Goal: Information Seeking & Learning: Check status

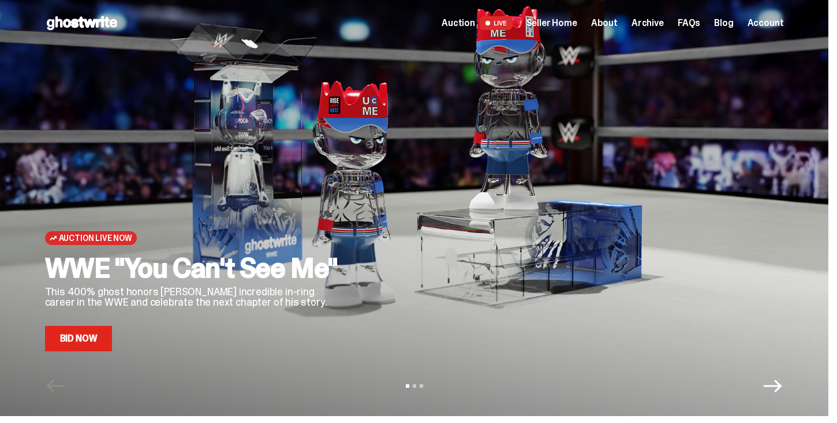
click at [466, 22] on span "Auction" at bounding box center [458, 22] width 33 height 9
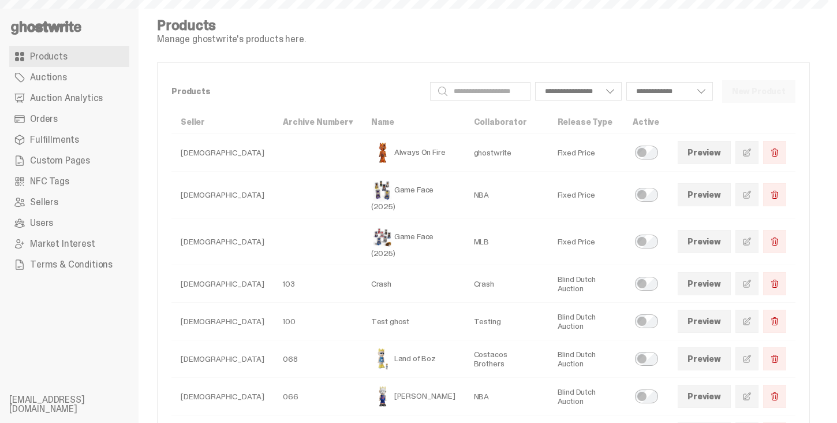
select select
click at [74, 79] on link "Auctions" at bounding box center [69, 77] width 120 height 21
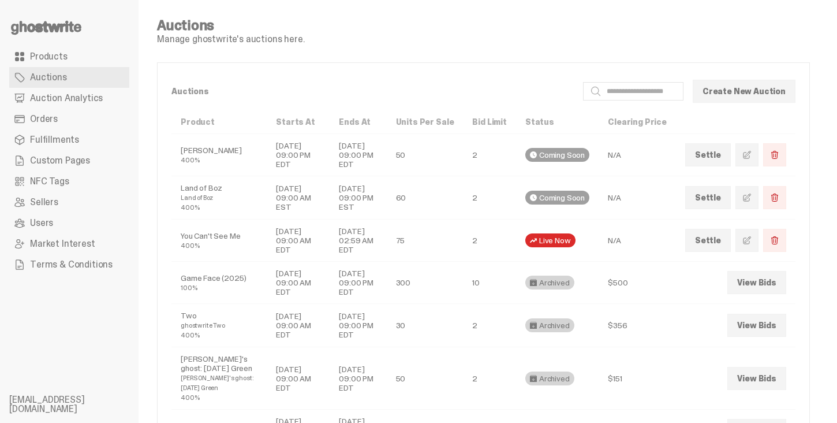
click at [87, 95] on span "Auction Analytics" at bounding box center [66, 98] width 73 height 9
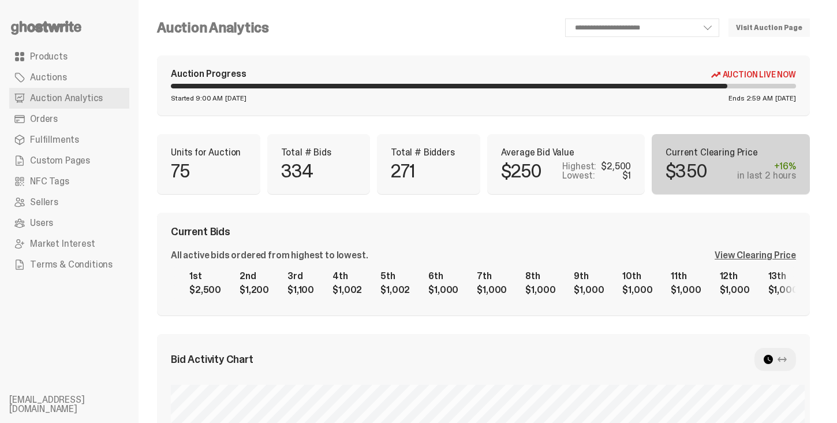
click at [764, 262] on div "All active bids ordered from highest to lowest. View Clearing Price 1st $2,500 …" at bounding box center [483, 276] width 625 height 51
click at [764, 260] on div "View Clearing Price" at bounding box center [755, 255] width 81 height 9
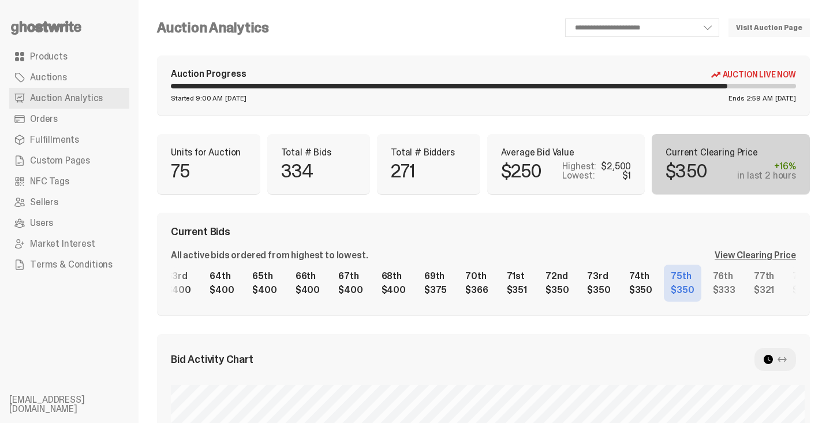
scroll to position [0, 2692]
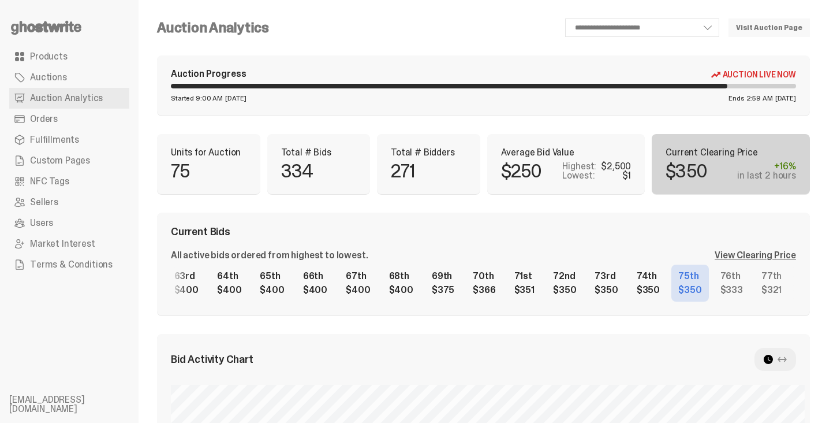
click at [654, 292] on div "1st $2,500 2nd $1,200 3rd $1,100 4th $1,002 5th $1,002 6th $1,000 7th $1,000 8t…" at bounding box center [483, 283] width 625 height 37
click at [614, 254] on div "All active bids ordered from highest to lowest. View Clearing Price" at bounding box center [483, 255] width 625 height 9
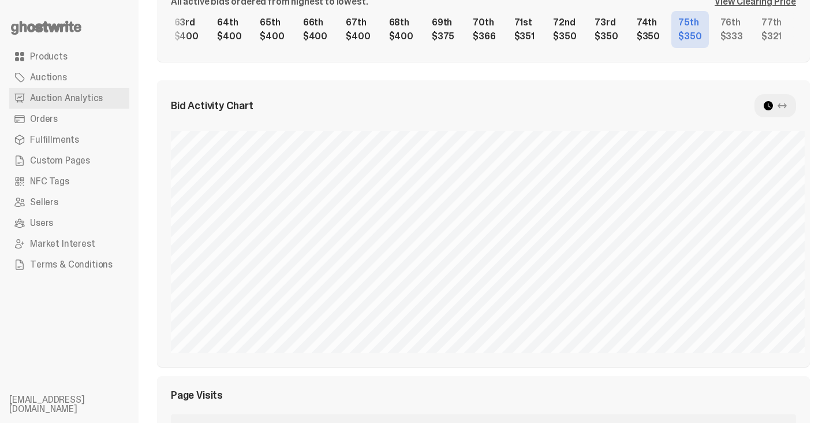
scroll to position [254, 0]
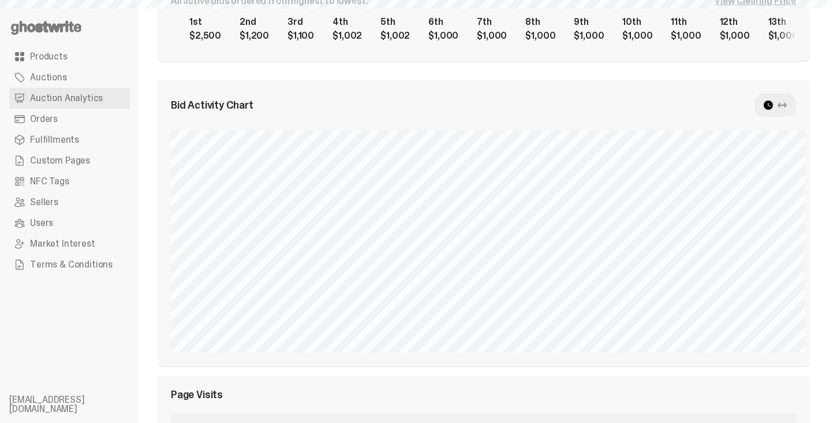
select select "**"
